Goal: Ask a question: Seek information or help from site administrators or community

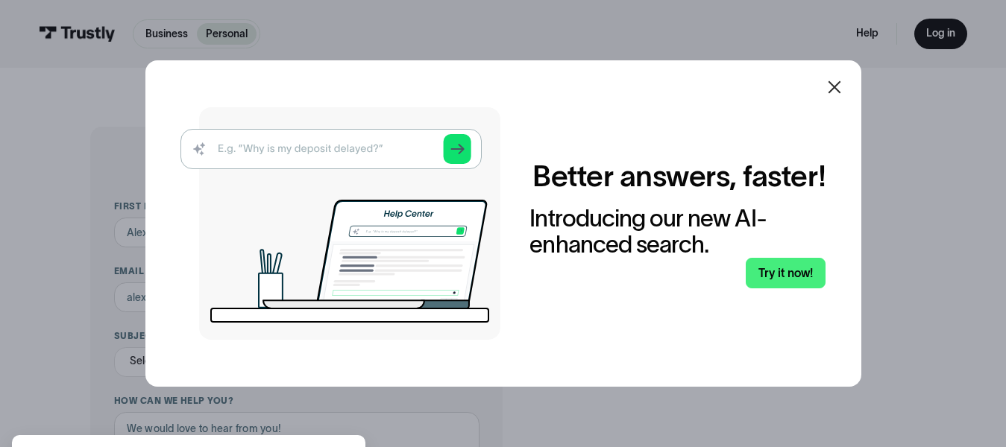
click at [841, 83] on icon at bounding box center [834, 87] width 18 height 18
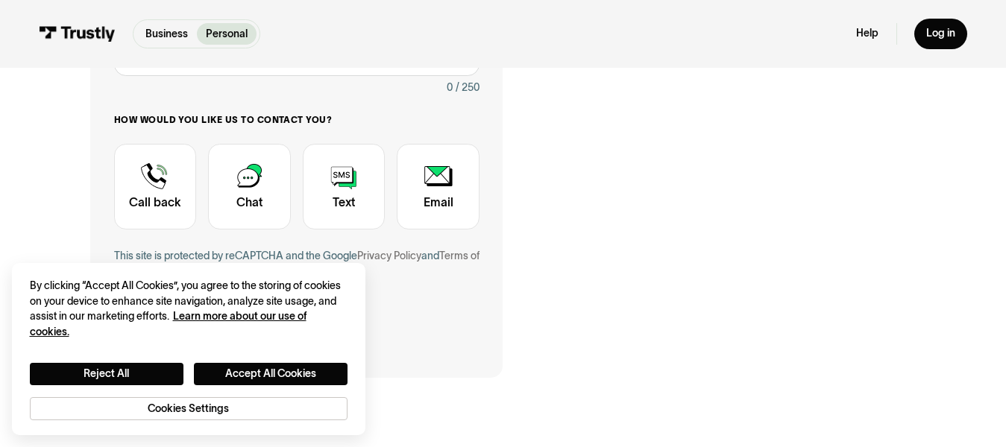
scroll to position [427, 0]
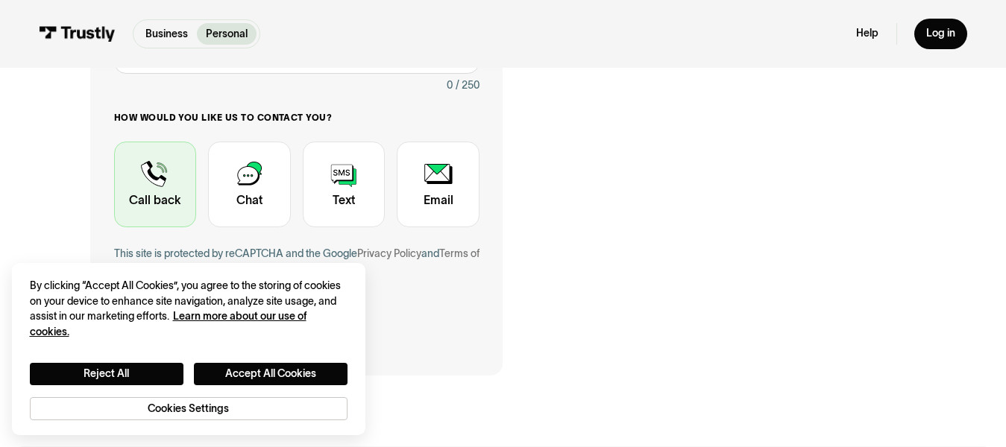
click at [146, 173] on div "Contact Trustly Support" at bounding box center [155, 185] width 83 height 86
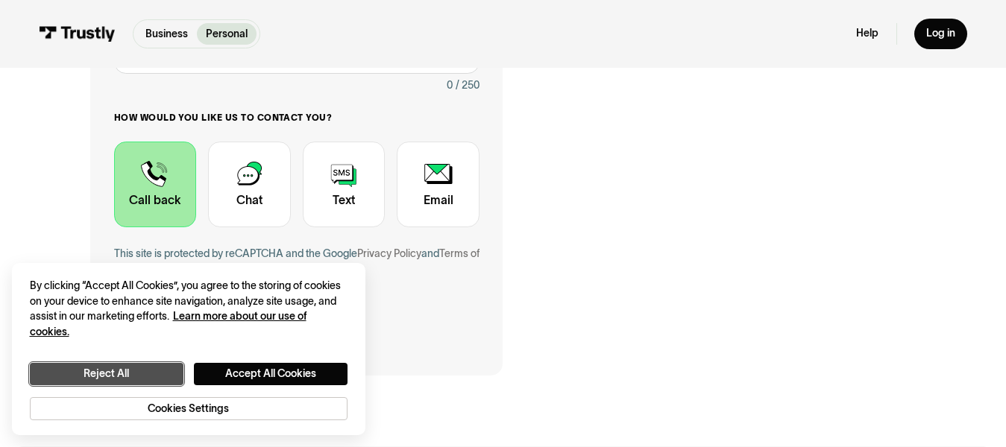
click at [110, 370] on button "Reject All" at bounding box center [107, 374] width 154 height 22
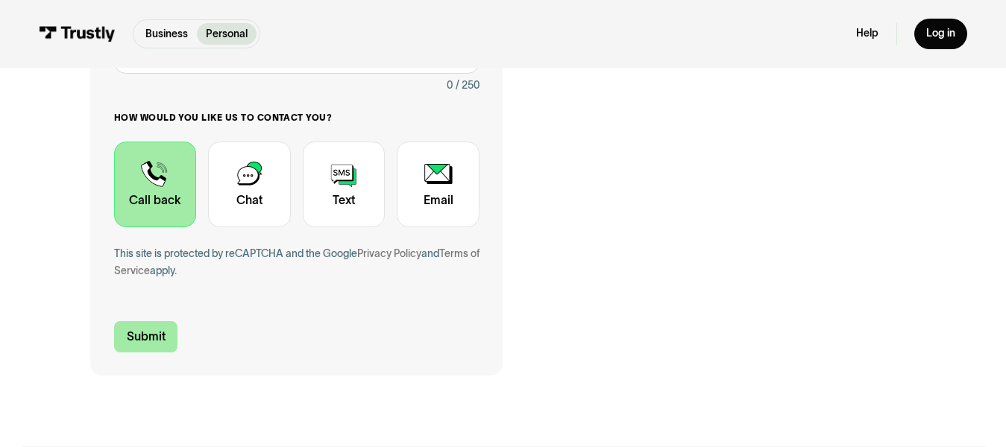
click at [137, 338] on input "Submit" at bounding box center [146, 336] width 64 height 31
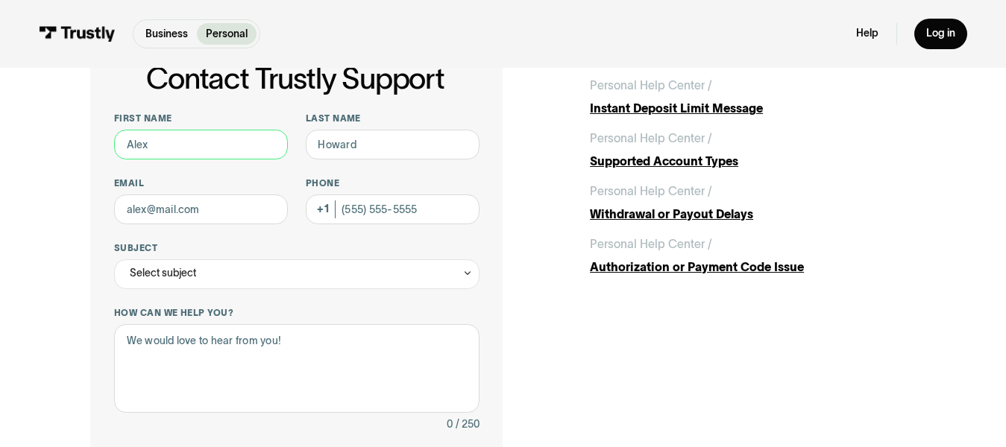
scroll to position [81, 0]
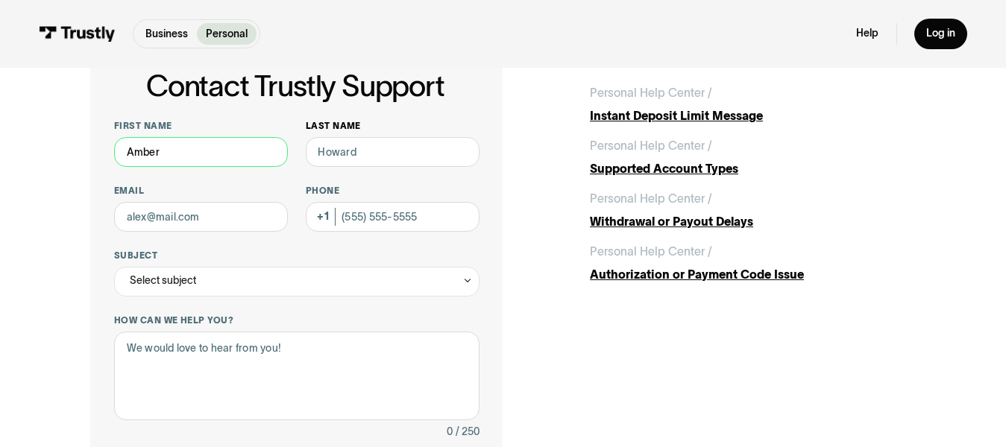
type input "Amber"
click at [362, 157] on input "Last name" at bounding box center [393, 152] width 174 height 30
type input "[PERSON_NAME]"
drag, startPoint x: 224, startPoint y: 218, endPoint x: 60, endPoint y: 206, distance: 165.2
click at [60, 206] on div "Contact Trustly Support First name [PERSON_NAME] Last name [PERSON_NAME] Email …" at bounding box center [503, 384] width 947 height 795
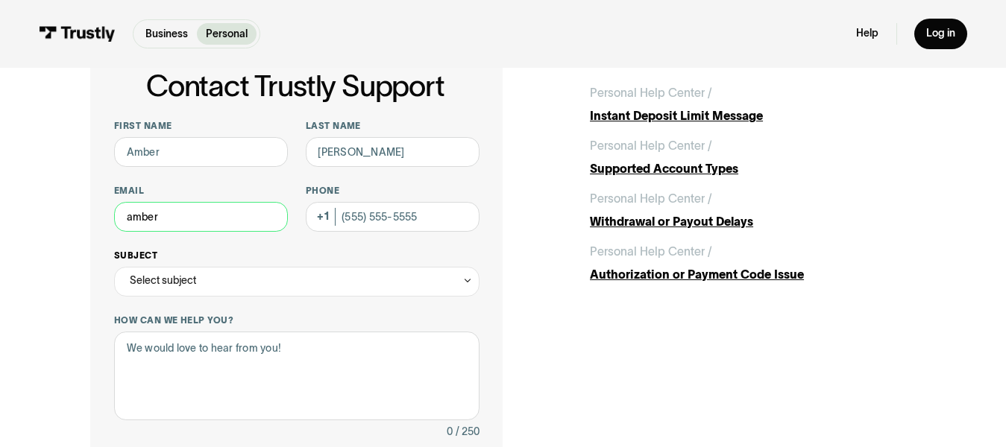
type input "[EMAIL_ADDRESS][DOMAIN_NAME]"
type input "[PHONE_NUMBER]"
click at [467, 279] on icon "Contact Trustly Support" at bounding box center [467, 280] width 10 height 11
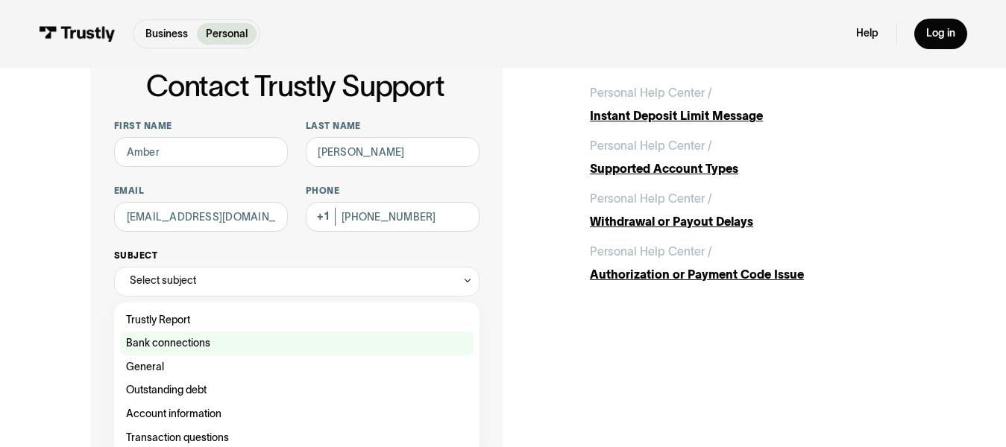
click at [162, 343] on div "Contact Trustly Support" at bounding box center [296, 344] width 353 height 24
type input "**********"
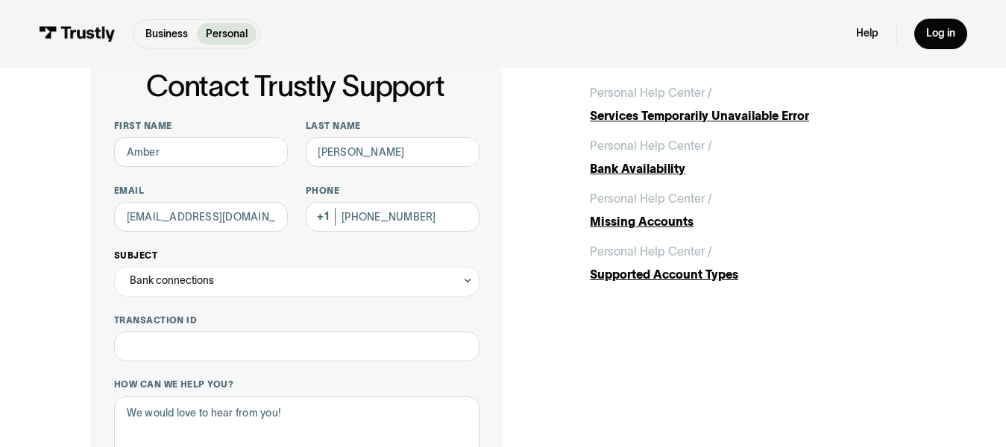
click at [465, 276] on icon "Contact Trustly Support" at bounding box center [467, 280] width 10 height 11
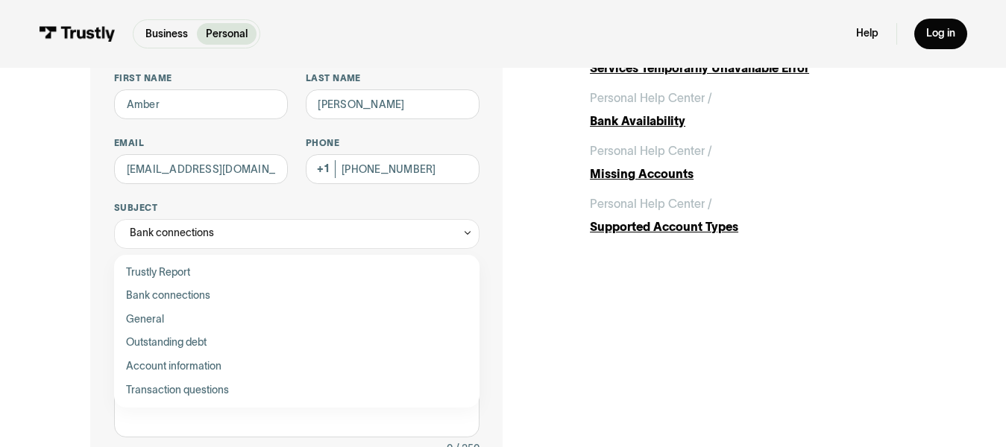
scroll to position [130, 0]
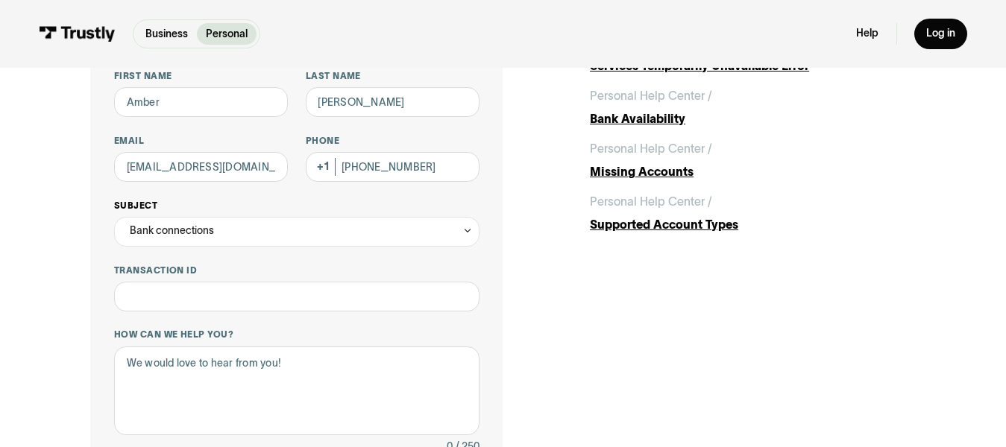
click at [464, 234] on icon "Contact Trustly Support" at bounding box center [467, 230] width 10 height 11
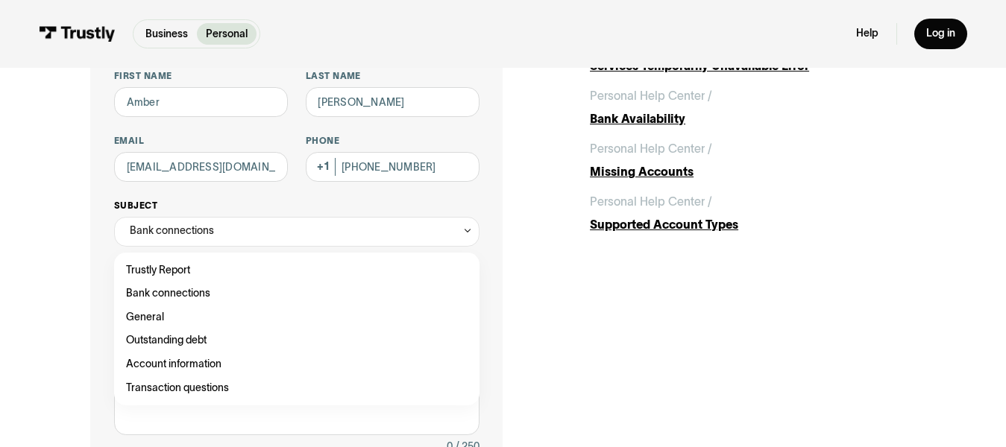
click at [464, 234] on icon "Contact Trustly Support" at bounding box center [467, 230] width 10 height 11
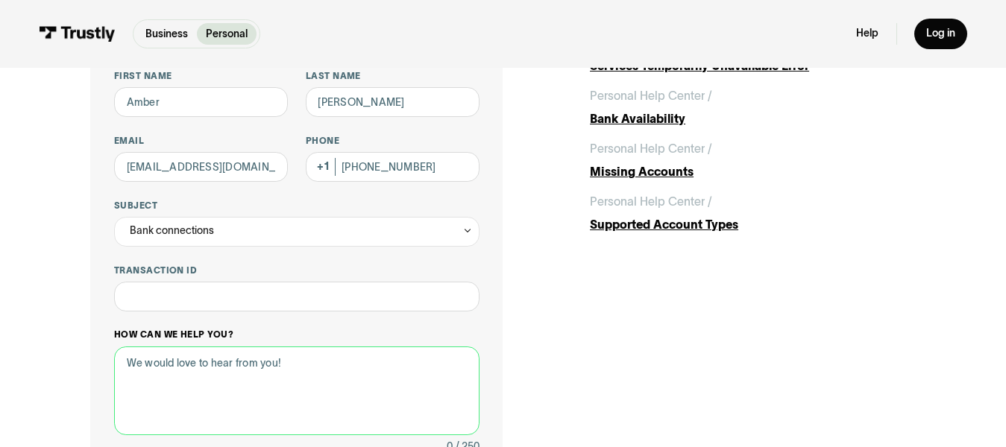
click at [296, 367] on textarea "How can we help you?" at bounding box center [296, 391] width 365 height 89
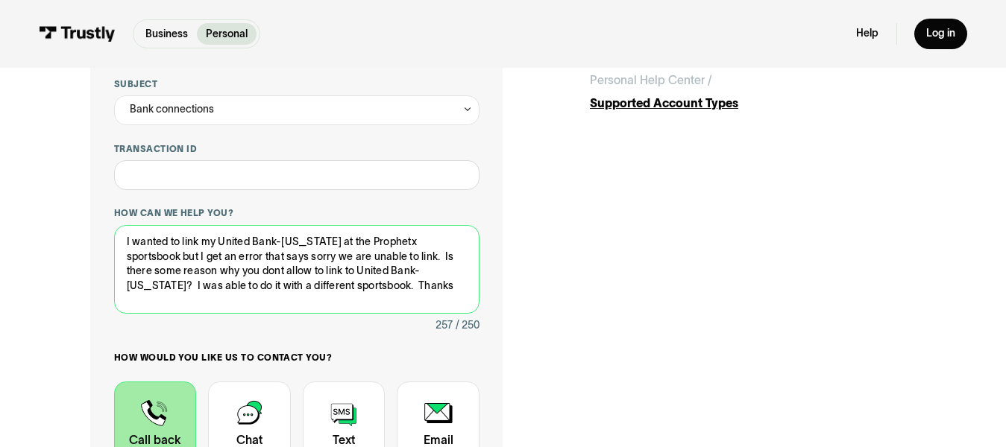
scroll to position [255, 0]
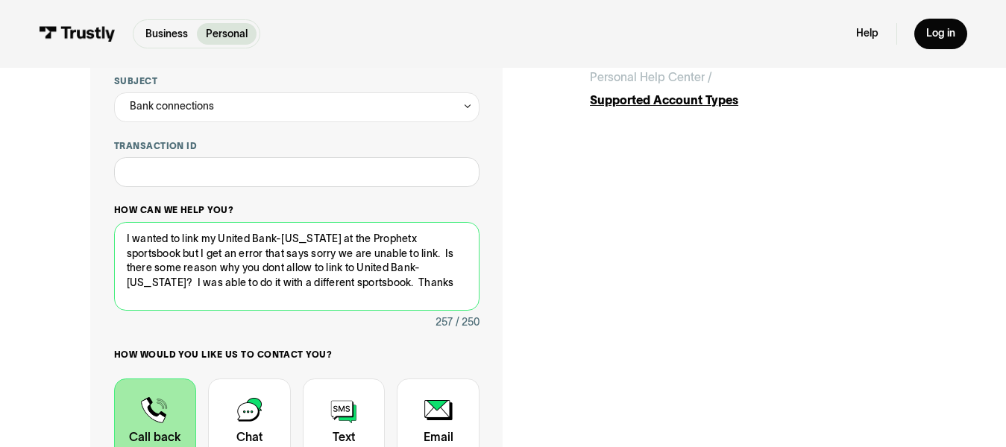
click at [301, 283] on textarea "I wanted to link my United Bank-[US_STATE] at the Prophetx sportsbook but I get…" at bounding box center [296, 266] width 365 height 89
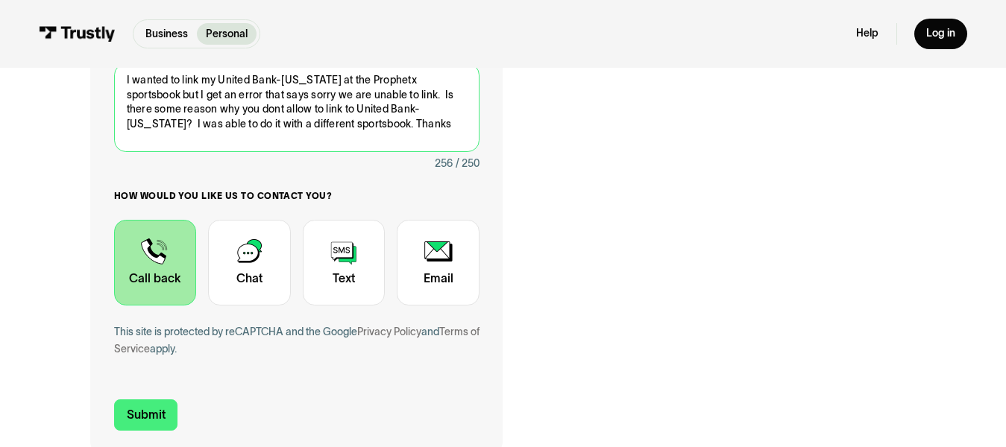
scroll to position [481, 0]
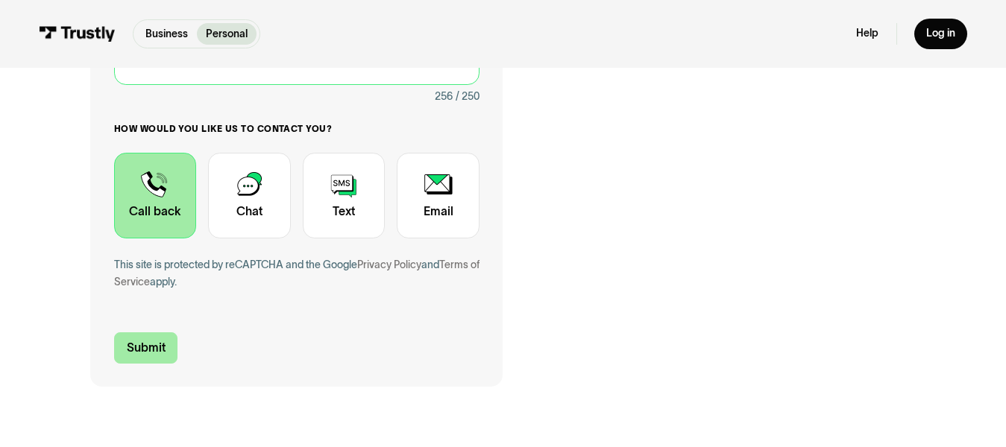
type textarea "I wanted to link my United Bank-[US_STATE] at the Prophetx sportsbook but I get…"
click at [136, 347] on input "Submit" at bounding box center [146, 347] width 64 height 31
type input "[PHONE_NUMBER]"
